Goal: Task Accomplishment & Management: Use online tool/utility

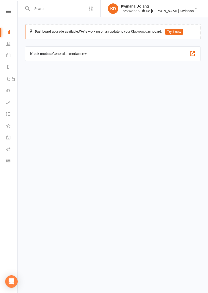
click at [8, 160] on icon at bounding box center [8, 161] width 4 height 4
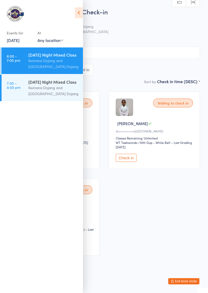
click at [79, 10] on icon at bounding box center [79, 12] width 8 height 11
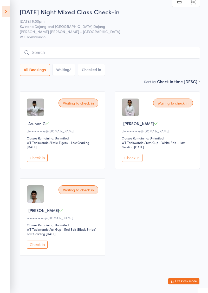
click at [33, 157] on button "Check in" at bounding box center [37, 158] width 21 height 8
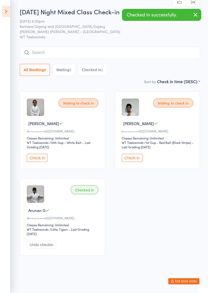
click at [35, 158] on button "Check in" at bounding box center [37, 158] width 21 height 8
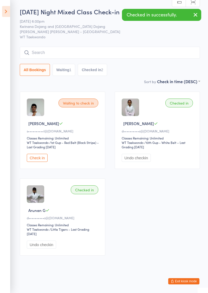
click at [43, 50] on input "search" at bounding box center [110, 53] width 181 height 12
type input "Krish"
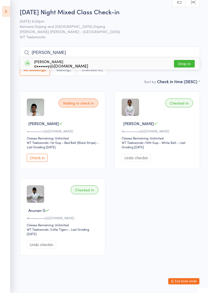
click at [188, 63] on button "Drop in" at bounding box center [184, 64] width 21 height 8
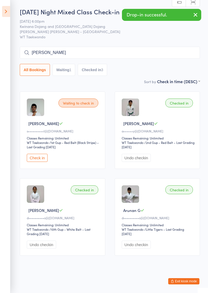
type input "Aaron"
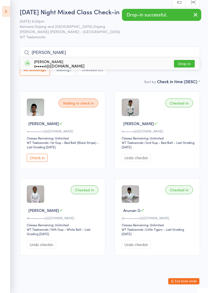
click at [191, 63] on button "Drop in" at bounding box center [184, 64] width 21 height 8
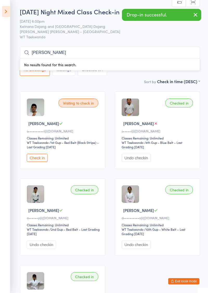
type input "Roger"
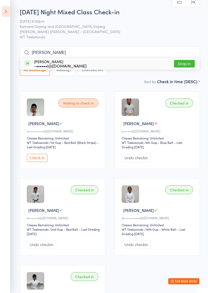
click at [190, 66] on button "Drop in" at bounding box center [184, 64] width 21 height 8
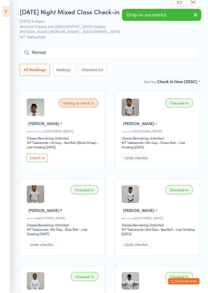
type input "Remuel"
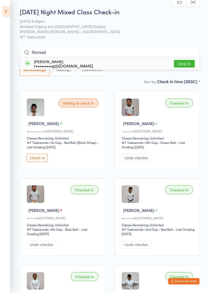
click at [189, 61] on button "Drop in" at bounding box center [184, 64] width 21 height 8
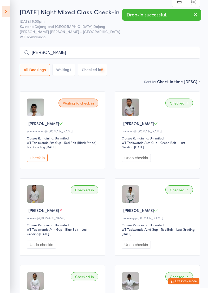
type input "Carl"
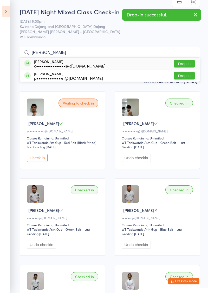
click at [187, 63] on button "Drop in" at bounding box center [184, 64] width 21 height 8
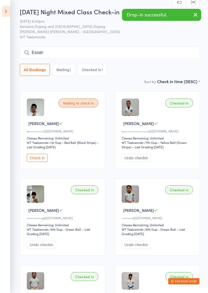
type input "Essah"
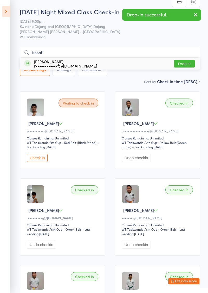
click at [189, 65] on button "Drop in" at bounding box center [184, 64] width 21 height 8
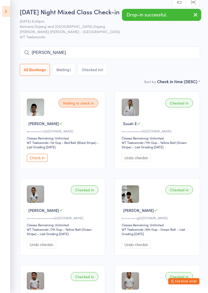
type input "William"
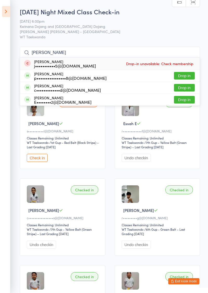
click at [189, 76] on button "Drop in" at bounding box center [184, 76] width 21 height 8
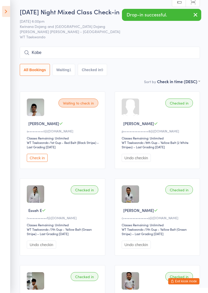
type input "Kobe"
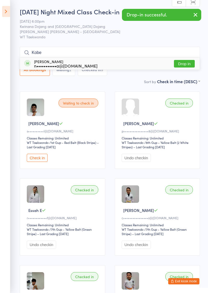
click at [187, 63] on button "Drop in" at bounding box center [184, 64] width 21 height 8
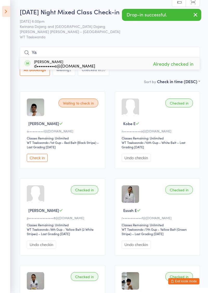
type input "Y"
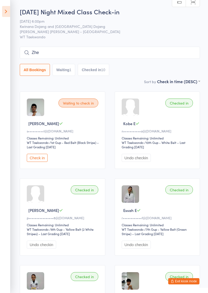
type input "Zhe"
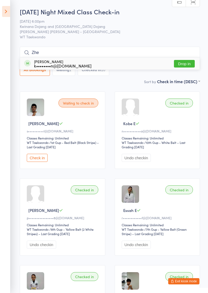
click at [190, 65] on button "Drop in" at bounding box center [184, 64] width 21 height 8
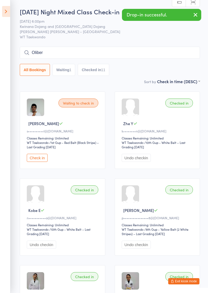
type input "Oliber"
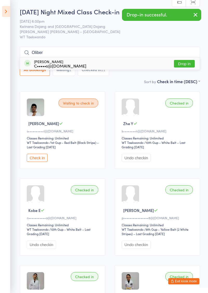
click at [186, 65] on button "Drop in" at bounding box center [184, 64] width 21 height 8
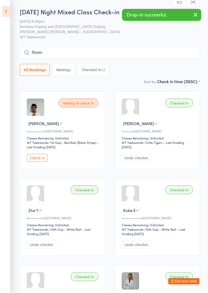
type input "Riven"
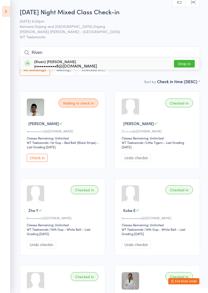
click at [188, 65] on button "Drop in" at bounding box center [184, 64] width 21 height 8
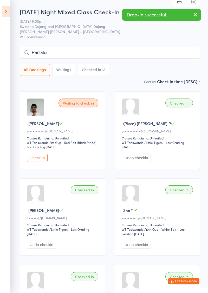
type input "Ranfater"
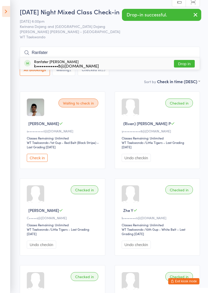
click at [188, 63] on button "Drop in" at bounding box center [184, 64] width 21 height 8
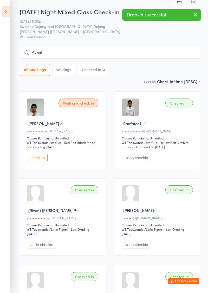
type input "Ayaat"
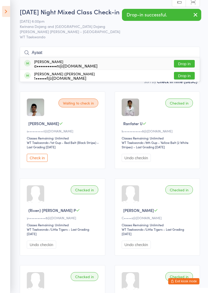
click at [187, 65] on button "Drop in" at bounding box center [184, 64] width 21 height 8
